Goal: Navigation & Orientation: Understand site structure

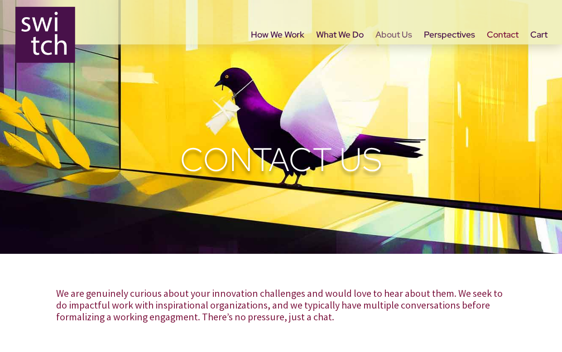
click at [394, 41] on link "About Us" at bounding box center [393, 51] width 37 height 38
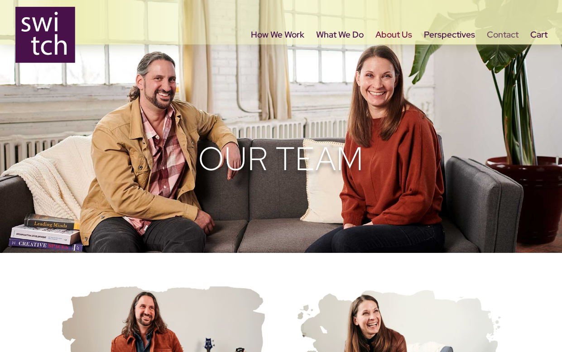
click at [498, 37] on link "Contact" at bounding box center [503, 51] width 32 height 38
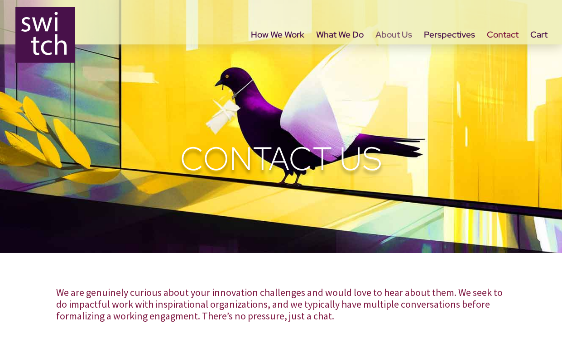
click at [397, 32] on link "About Us" at bounding box center [393, 51] width 37 height 38
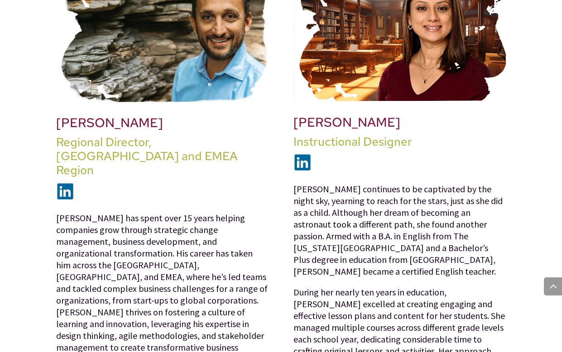
scroll to position [1179, 0]
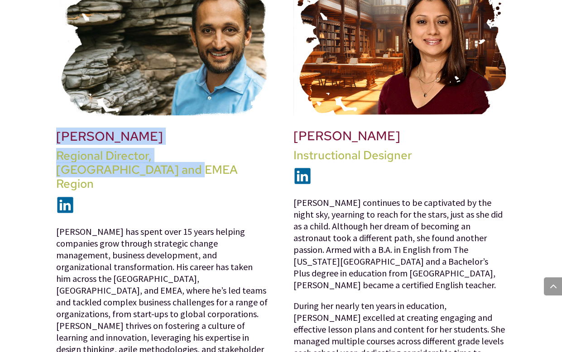
drag, startPoint x: 101, startPoint y: 131, endPoint x: 38, endPoint y: 92, distance: 74.0
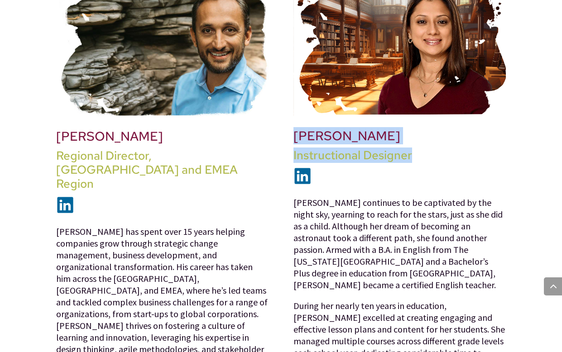
drag, startPoint x: 426, startPoint y: 119, endPoint x: 295, endPoint y: 88, distance: 135.0
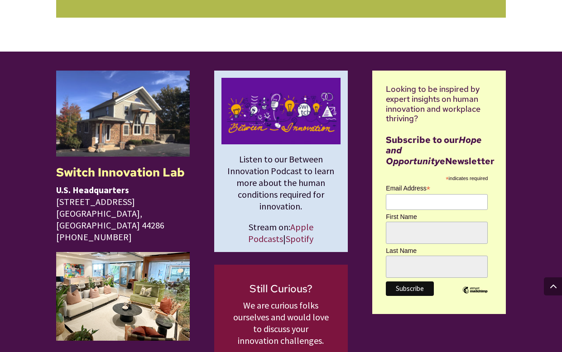
scroll to position [1332, 0]
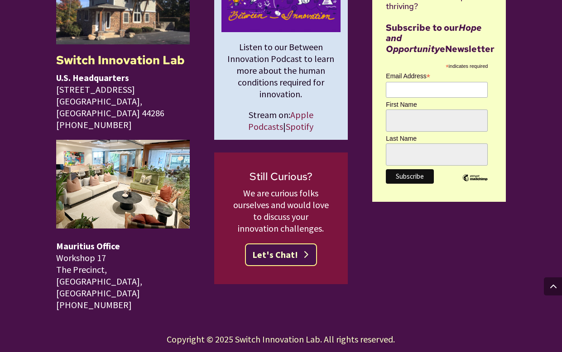
click at [296, 262] on link "Let's Chat!" at bounding box center [281, 254] width 72 height 23
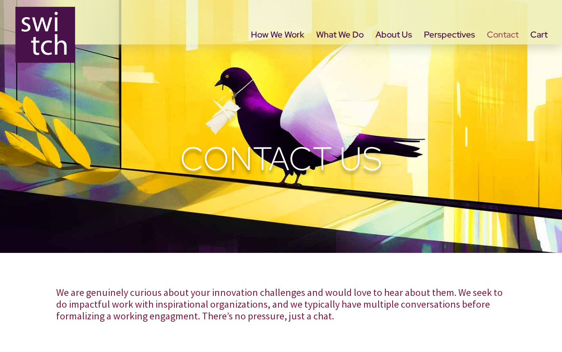
click at [505, 32] on link "Contact" at bounding box center [503, 51] width 32 height 38
click at [347, 33] on link "What We Do" at bounding box center [340, 51] width 48 height 38
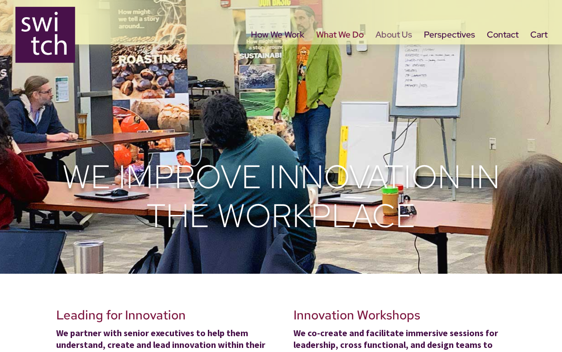
click at [392, 35] on link "About Us" at bounding box center [393, 51] width 37 height 38
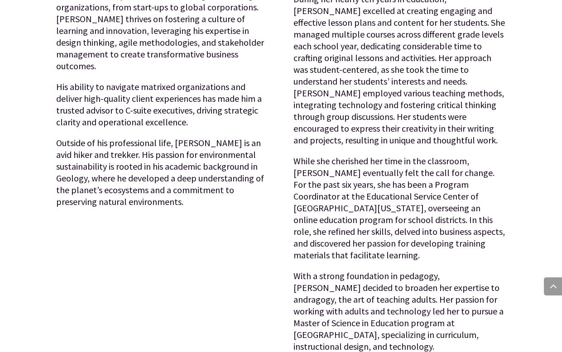
scroll to position [1489, 0]
